Goal: Task Accomplishment & Management: Use online tool/utility

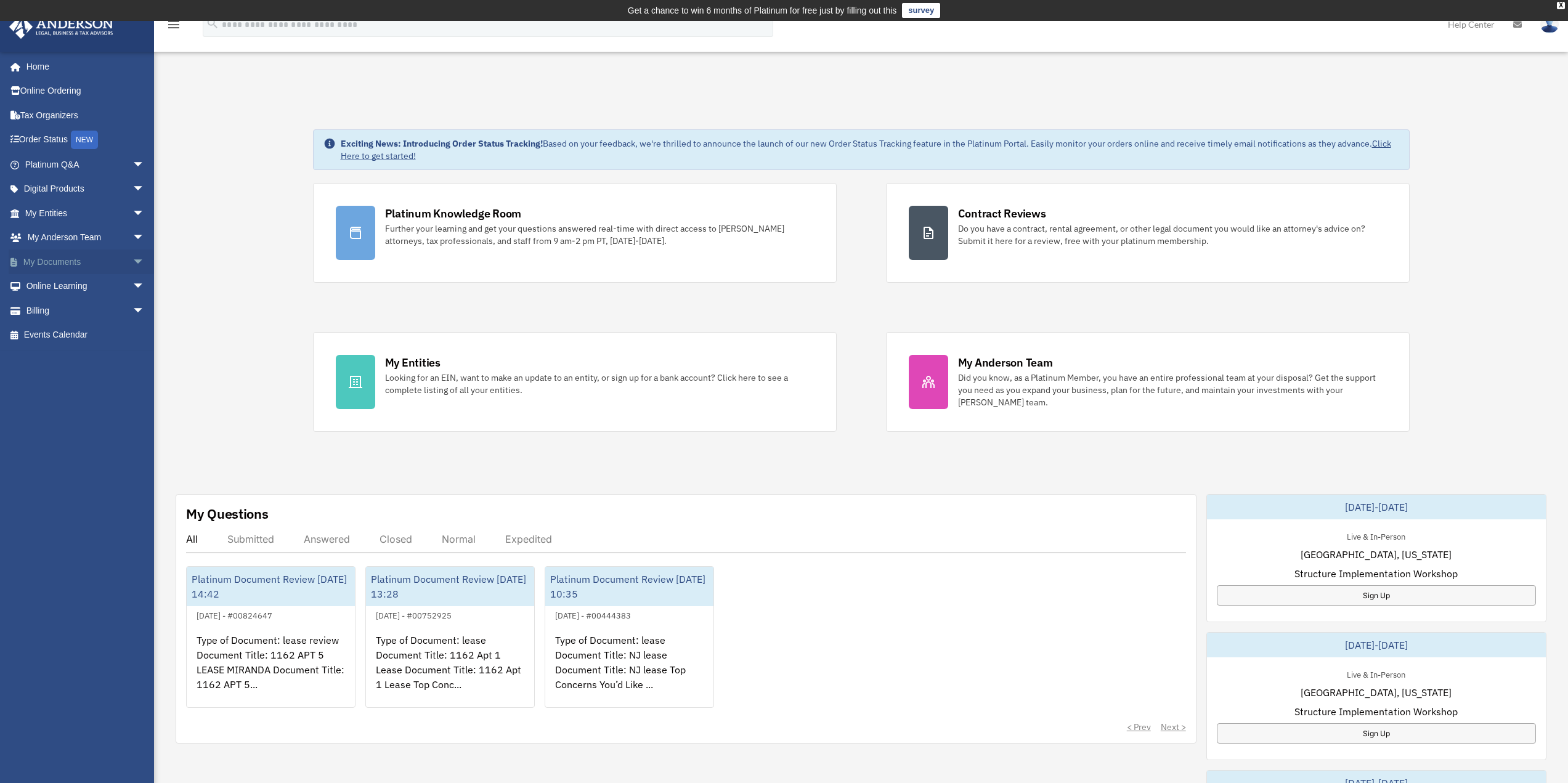
click at [133, 262] on span "arrow_drop_down" at bounding box center [145, 262] width 25 height 25
click at [53, 285] on link "Box" at bounding box center [90, 286] width 146 height 25
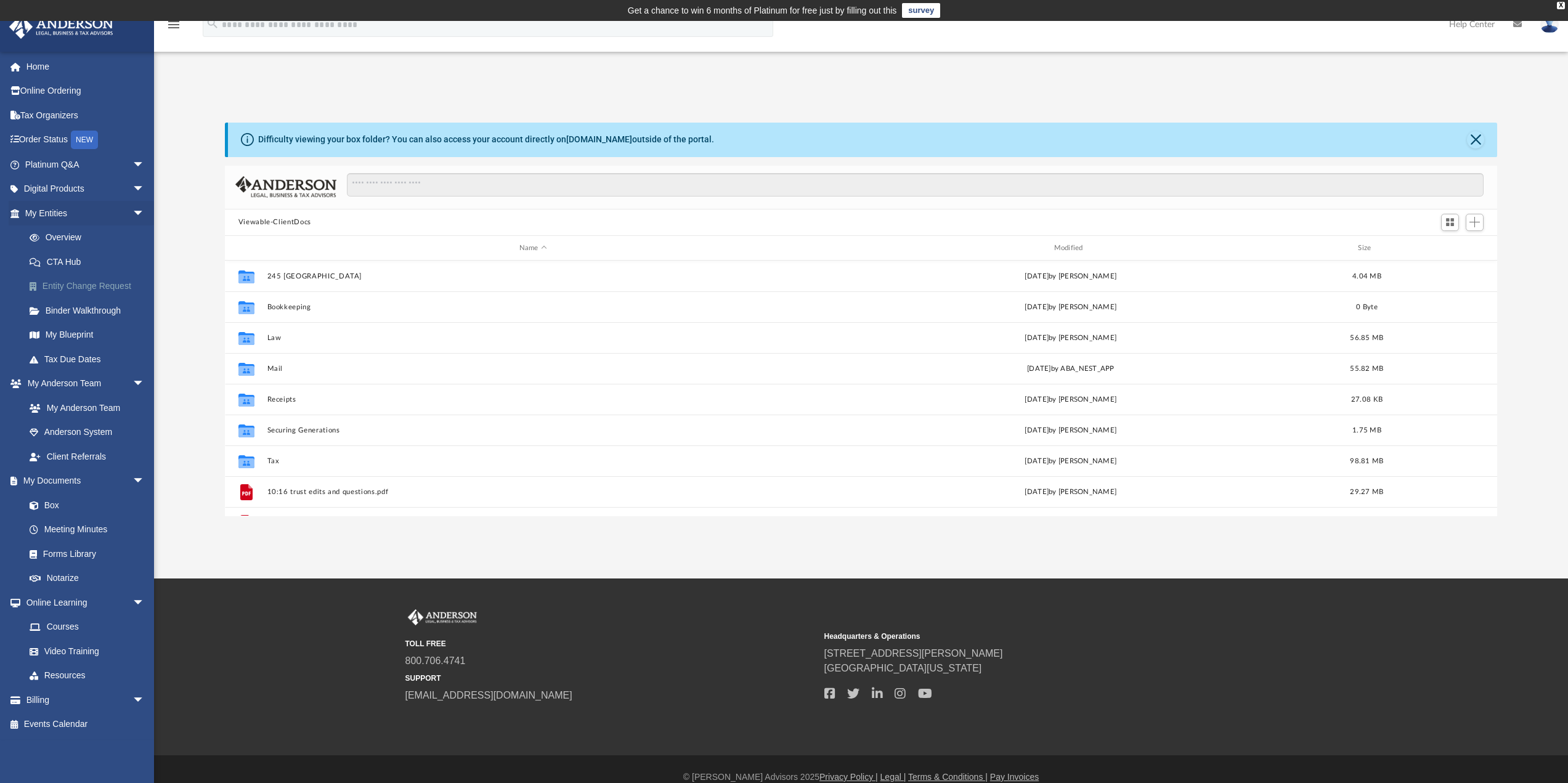
scroll to position [271, 1263]
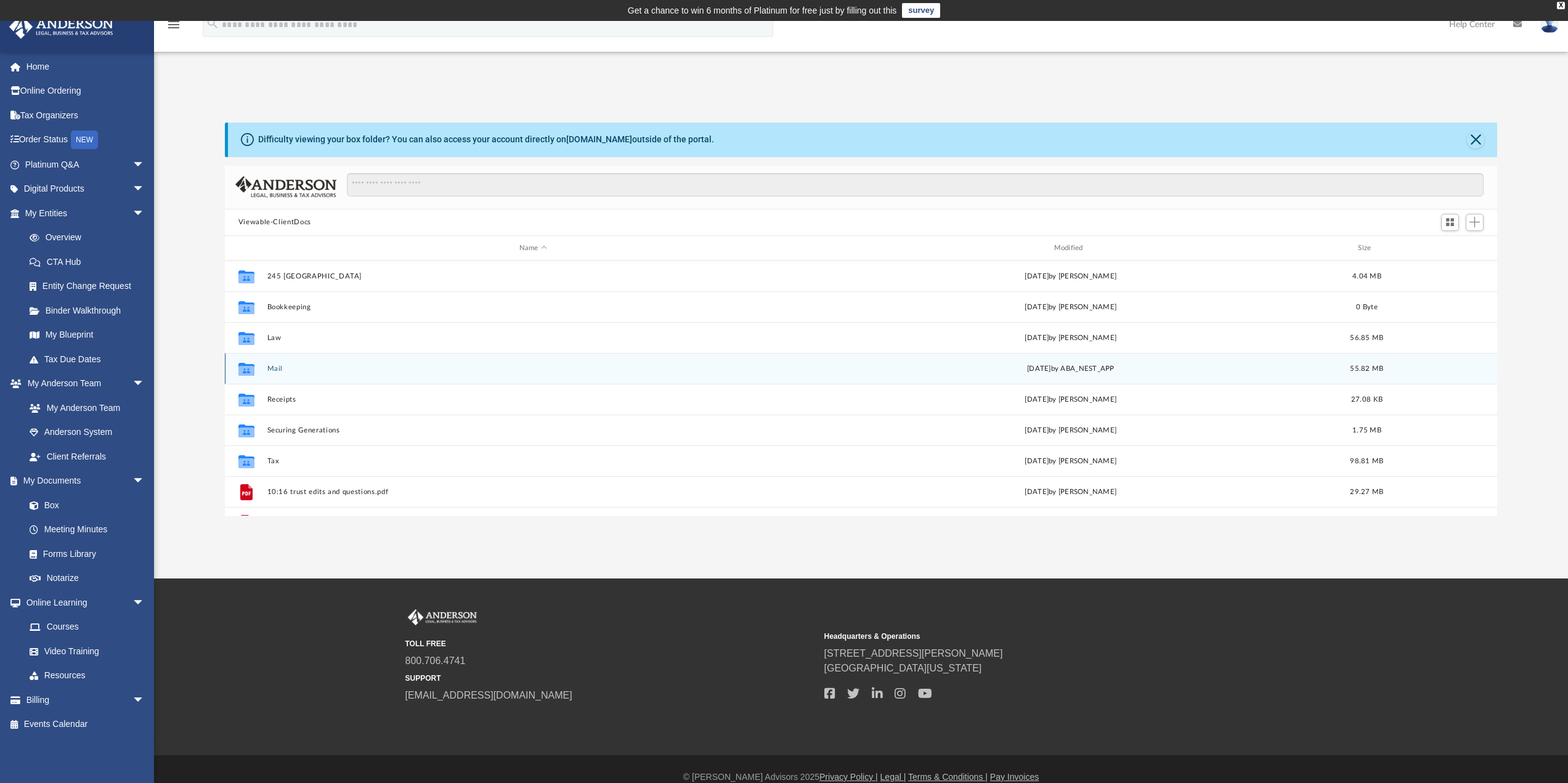
click at [330, 370] on button "Mail" at bounding box center [533, 369] width 532 height 8
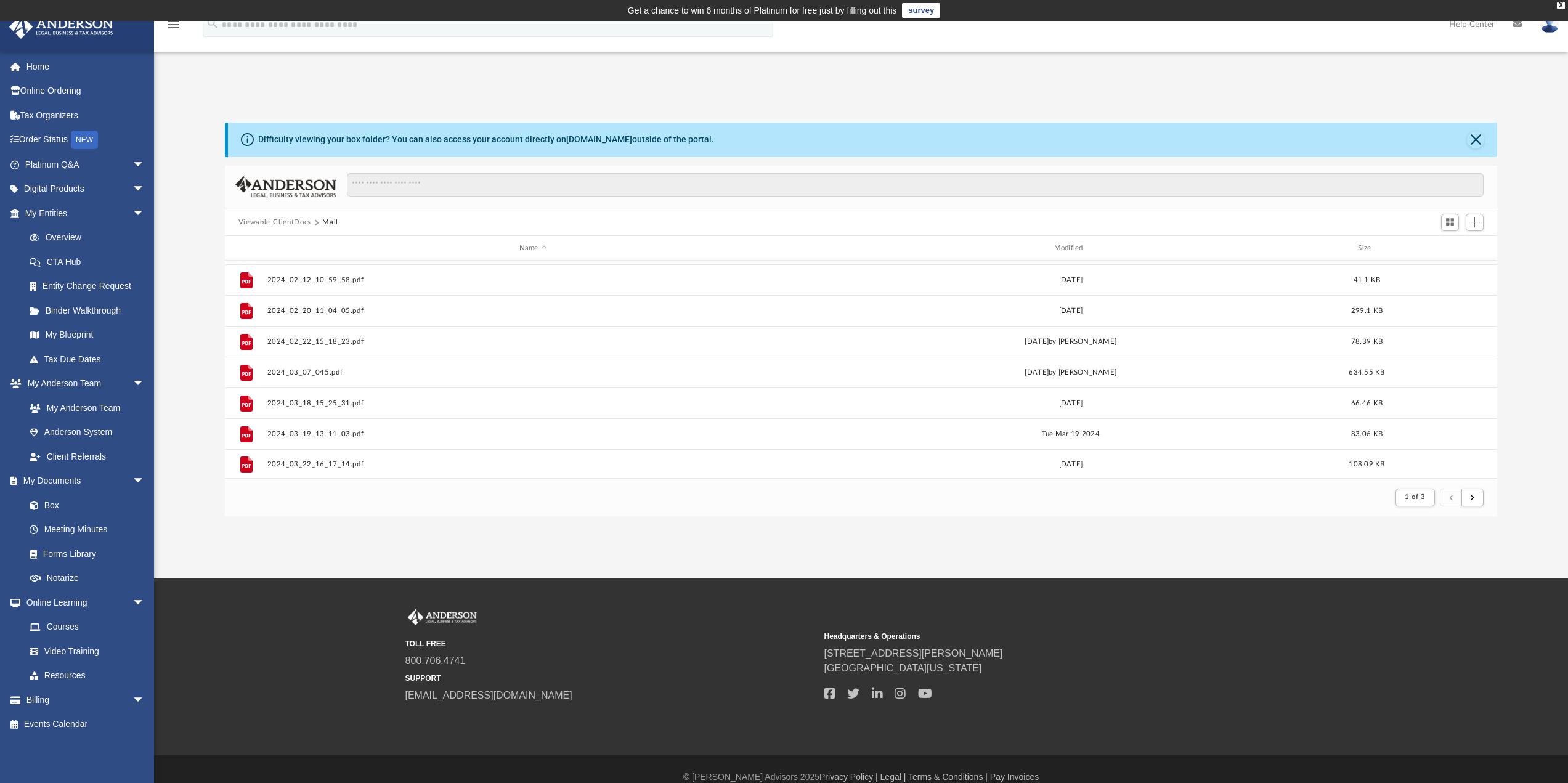
scroll to position [1322, 0]
click at [1451, 223] on span "Switch to Grid View" at bounding box center [1450, 222] width 11 height 11
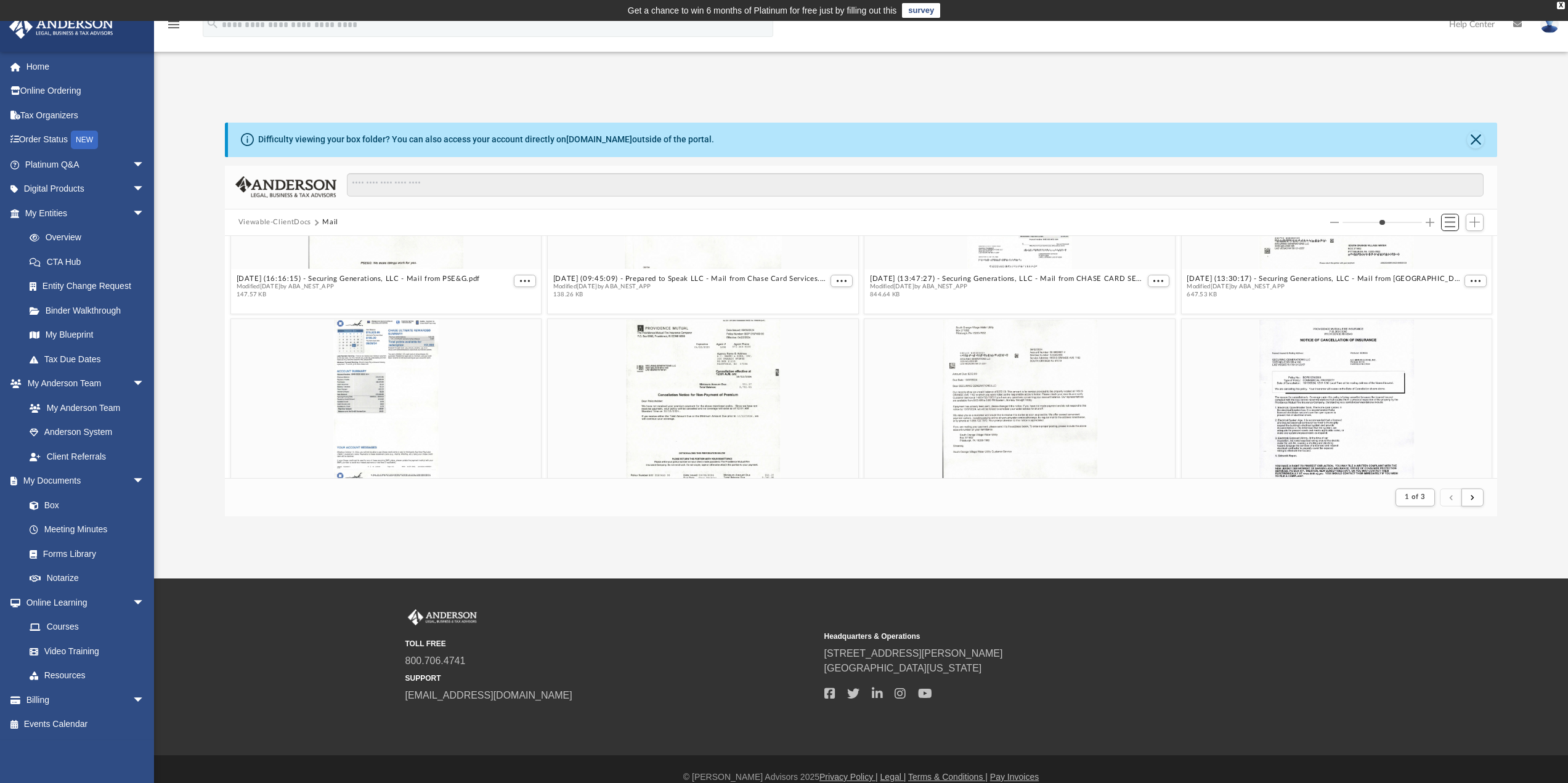
scroll to position [1179, 0]
click at [1430, 220] on button "Increase column size" at bounding box center [1430, 223] width 9 height 9
type input "*"
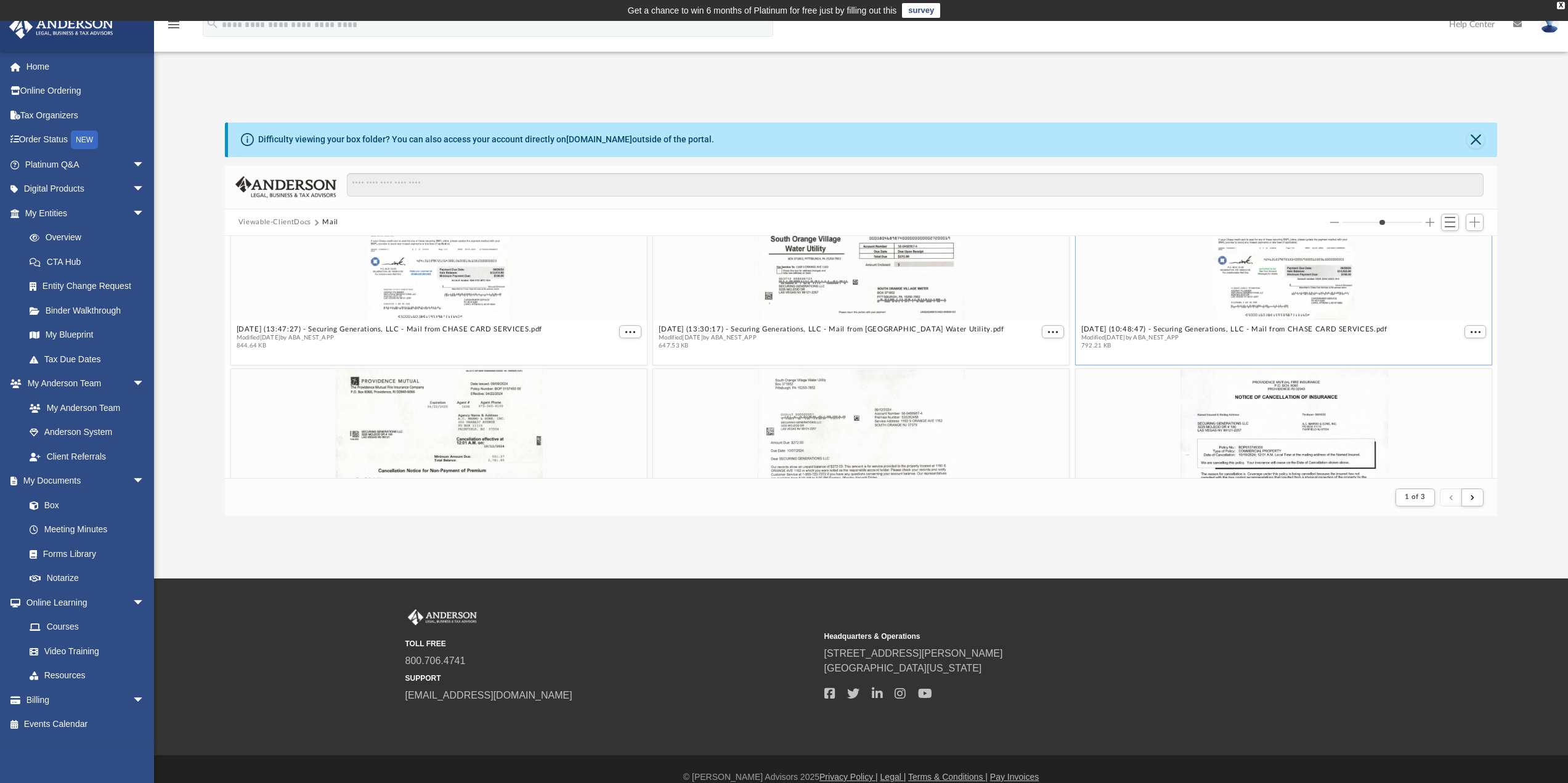
scroll to position [2109, 0]
click at [1448, 222] on span "Switch to List View" at bounding box center [1450, 222] width 11 height 11
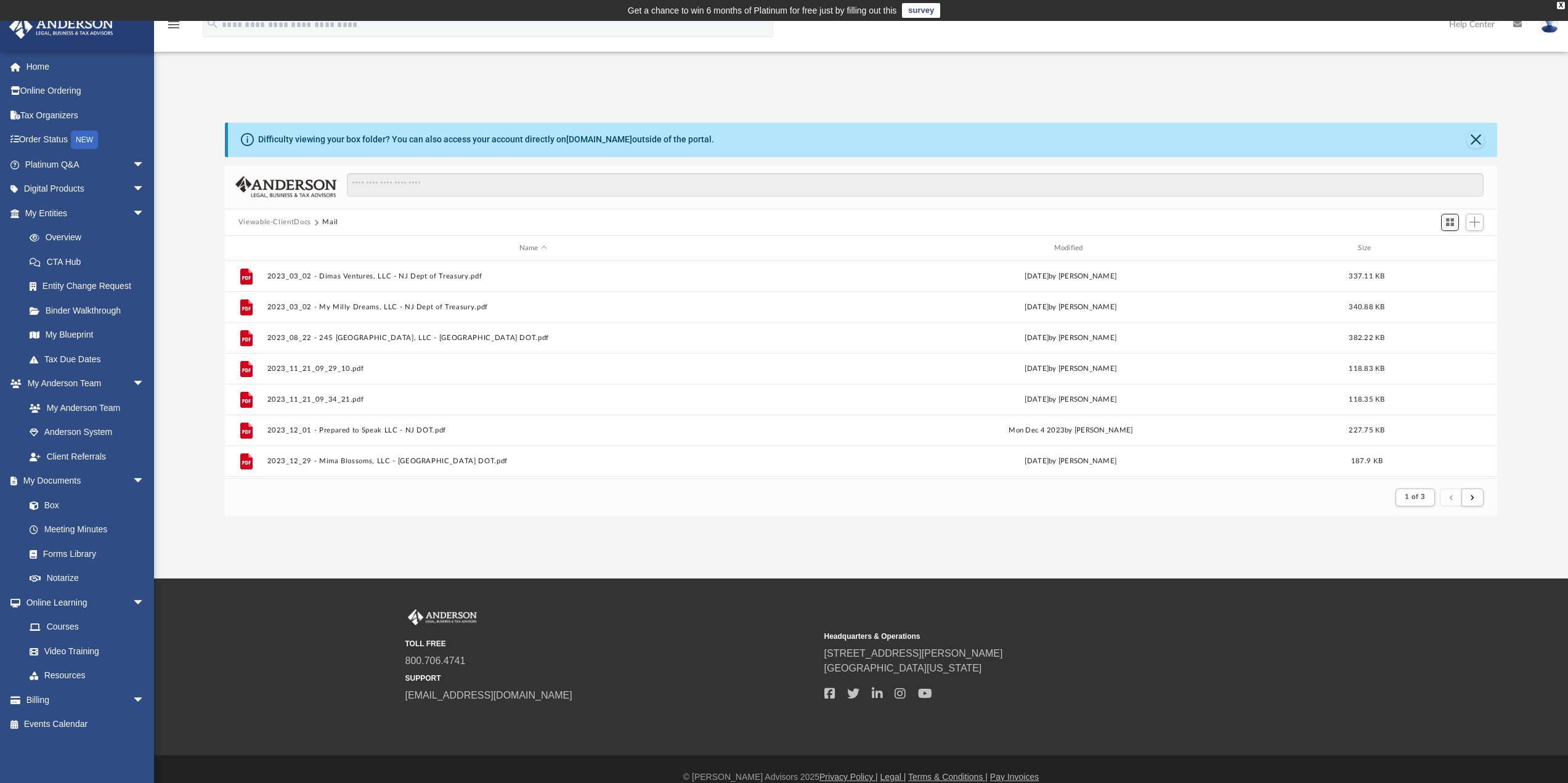
scroll to position [233, 1263]
click at [1473, 223] on span "Add" at bounding box center [1474, 222] width 11 height 11
click at [1470, 497] on button "submit" at bounding box center [1472, 497] width 22 height 18
click at [1417, 501] on button "1 of 3" at bounding box center [1415, 496] width 39 height 17
click at [1426, 562] on li "3" at bounding box center [1425, 561] width 4 height 13
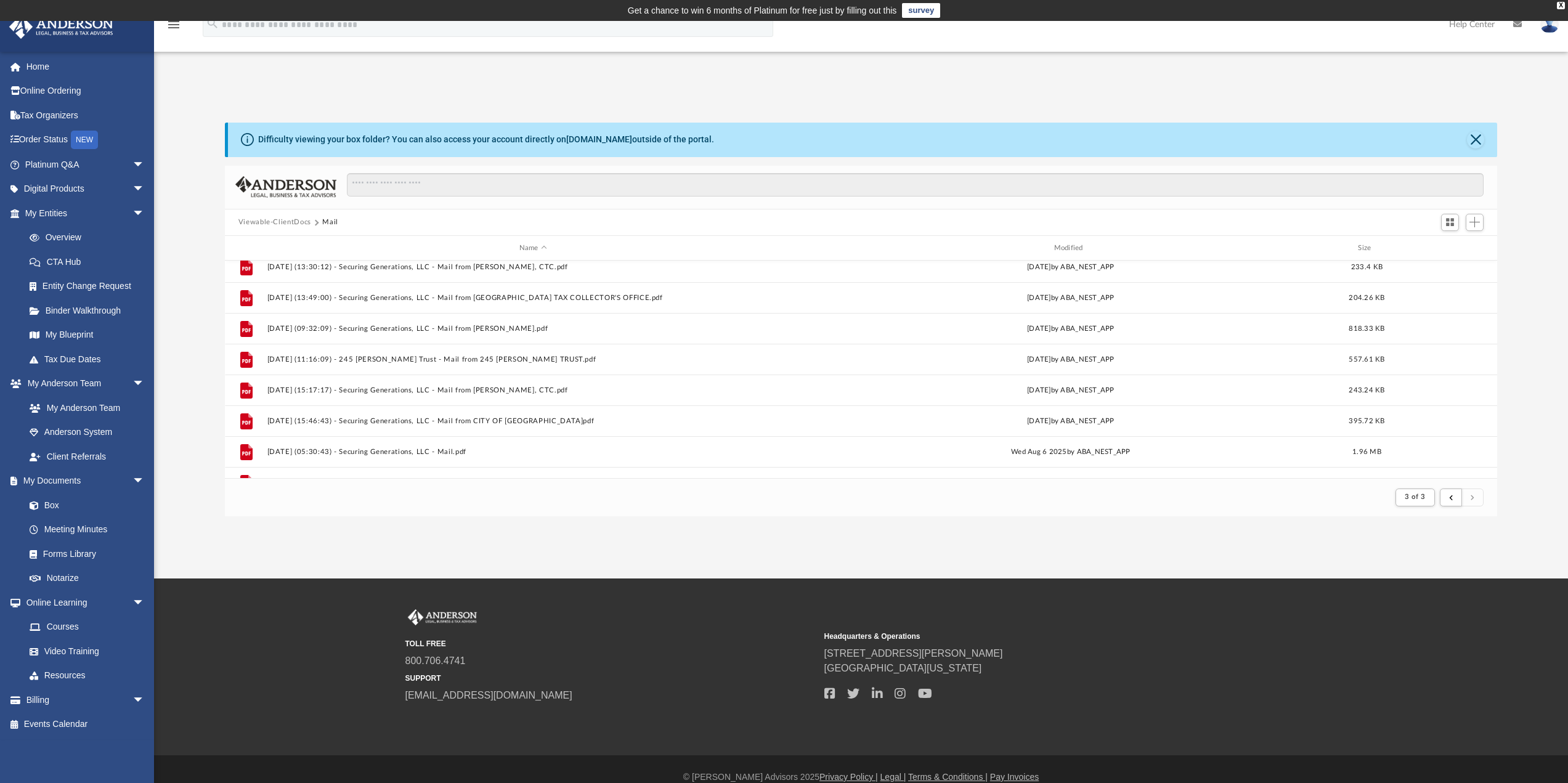
scroll to position [0, 0]
